Goal: Navigation & Orientation: Find specific page/section

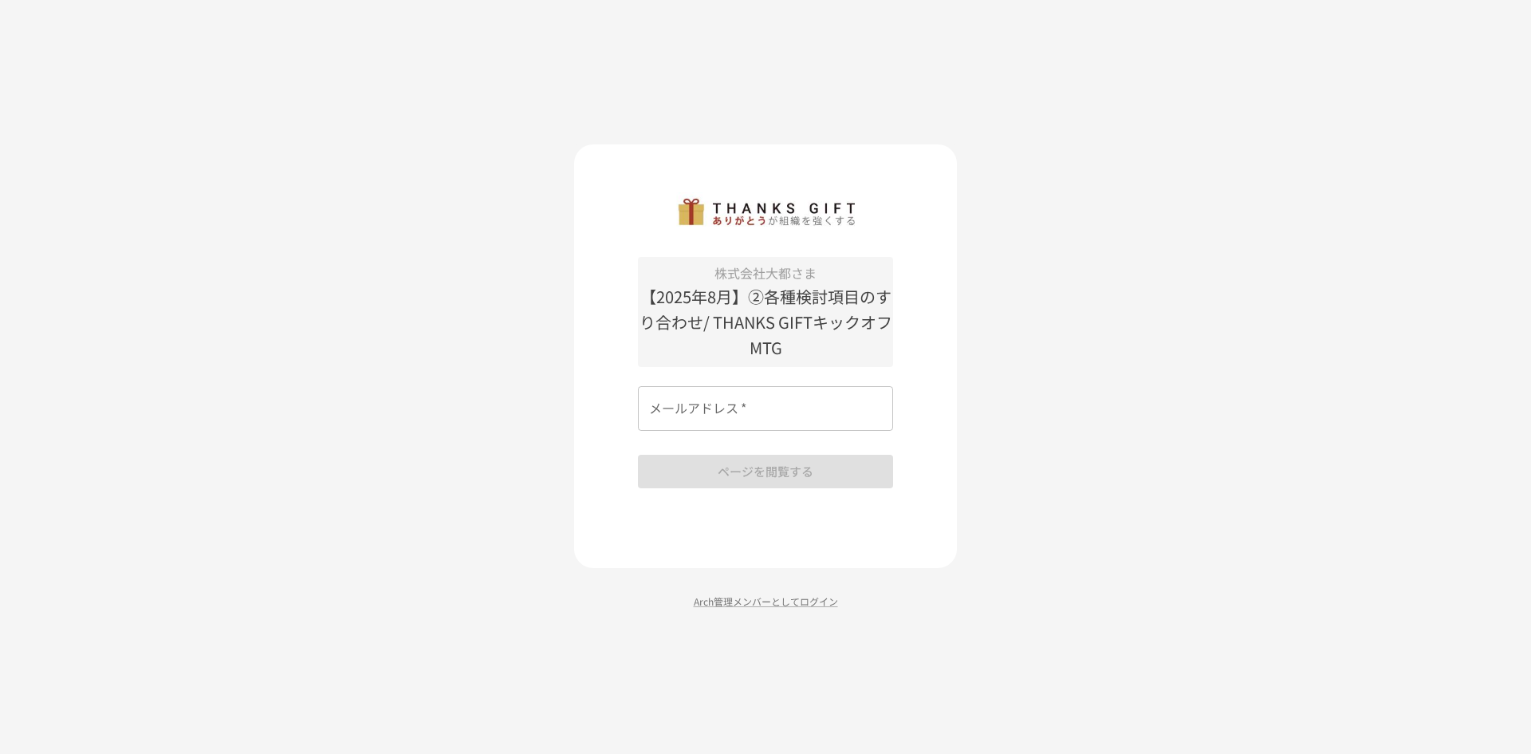
click at [725, 409] on input "メールアドレス   *" at bounding box center [765, 408] width 255 height 45
type input "**********"
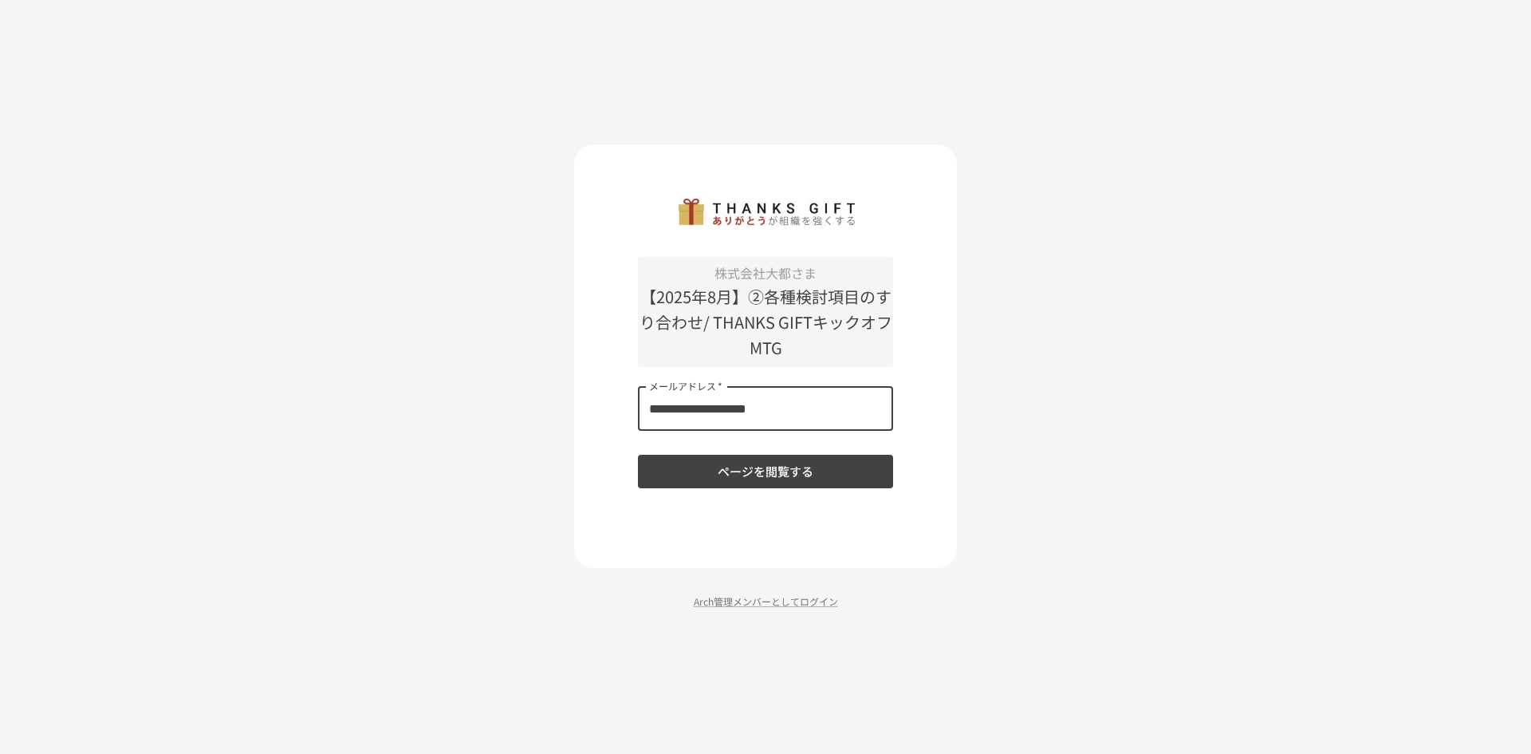
click at [770, 480] on button "ページを閲覧する" at bounding box center [765, 472] width 255 height 34
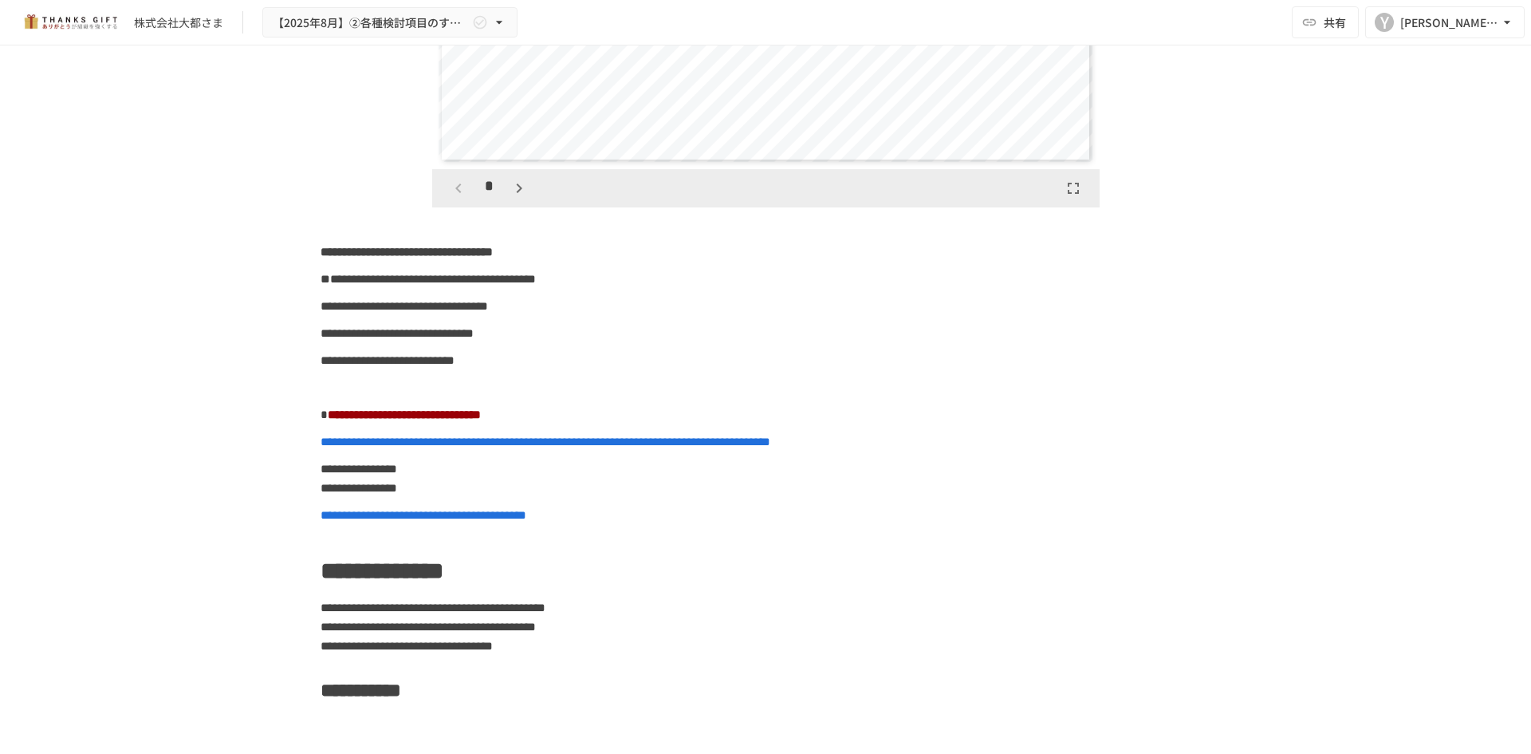
scroll to position [11911, 0]
